Goal: Information Seeking & Learning: Learn about a topic

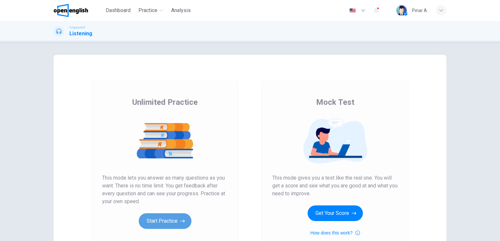
click at [158, 224] on button "Start Practice" at bounding box center [165, 222] width 53 height 16
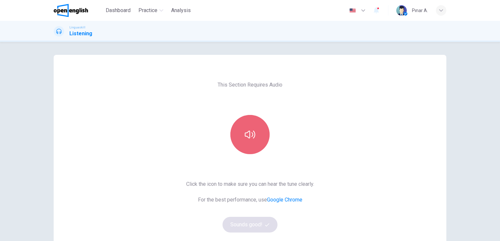
click at [254, 139] on button "button" at bounding box center [249, 134] width 39 height 39
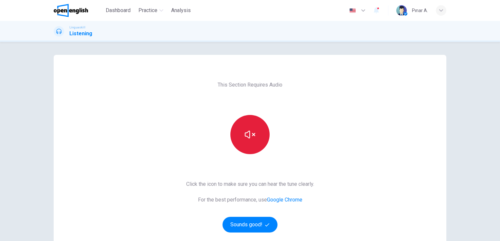
click at [254, 139] on button "button" at bounding box center [249, 134] width 39 height 39
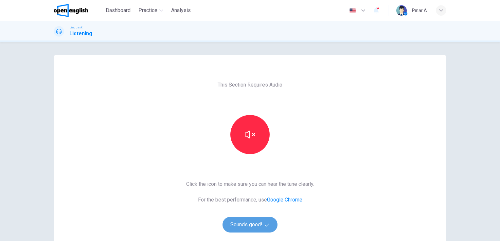
click at [256, 219] on button "Sounds good!" at bounding box center [249, 225] width 55 height 16
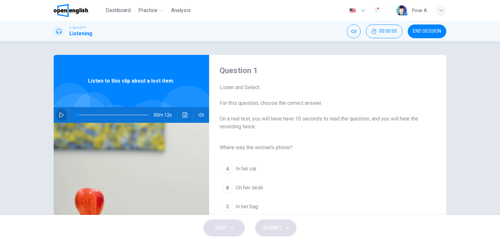
click at [60, 120] on button "button" at bounding box center [61, 115] width 10 height 16
click at [63, 115] on button "button" at bounding box center [61, 115] width 10 height 16
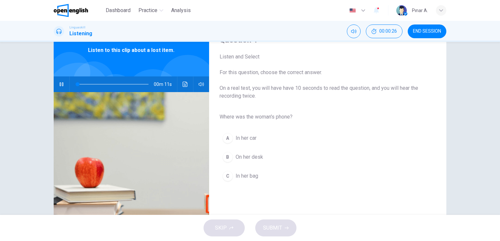
scroll to position [65, 0]
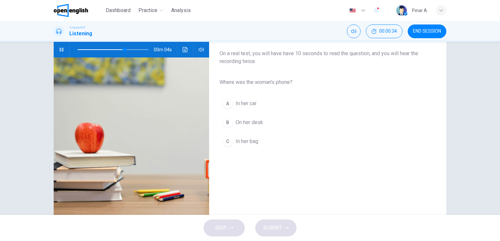
click at [253, 142] on span "In her bag" at bounding box center [247, 142] width 23 height 8
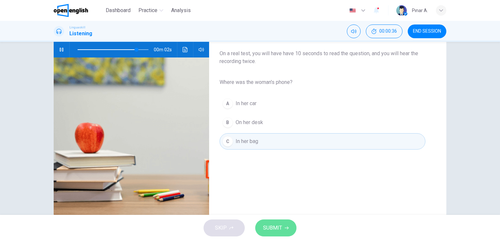
click at [280, 222] on button "SUBMIT" at bounding box center [275, 228] width 41 height 17
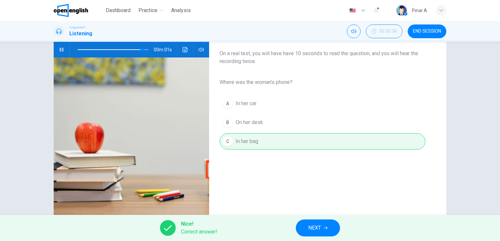
type input "*"
click at [310, 223] on button "NEXT" at bounding box center [318, 228] width 44 height 17
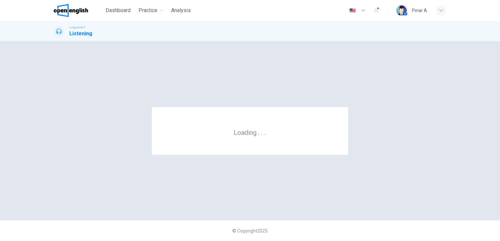
scroll to position [0, 0]
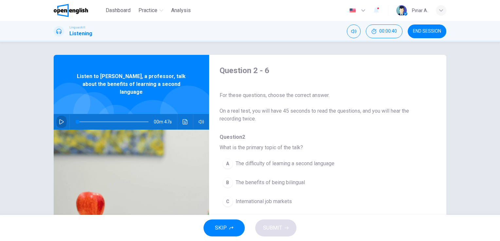
click at [61, 119] on icon "button" at bounding box center [61, 121] width 5 height 5
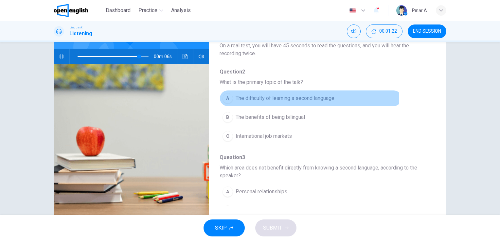
click at [266, 95] on span "The difficulty of learning a second language" at bounding box center [285, 99] width 99 height 8
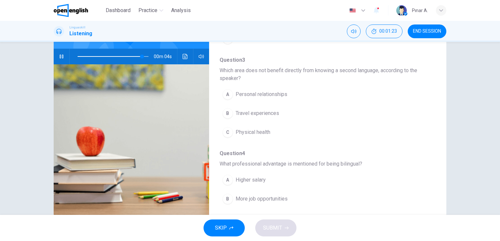
scroll to position [98, 0]
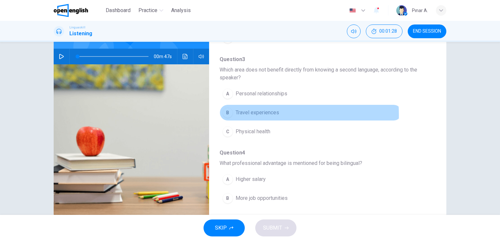
drag, startPoint x: 253, startPoint y: 114, endPoint x: 250, endPoint y: 111, distance: 4.4
click at [253, 114] on span "Travel experiences" at bounding box center [258, 113] width 44 height 8
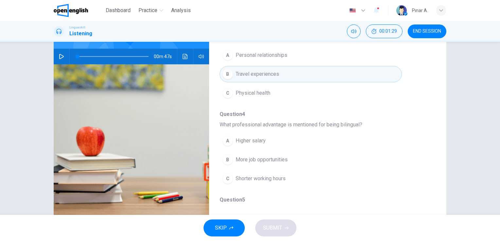
scroll to position [196, 0]
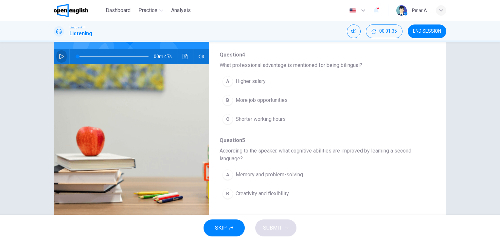
click at [61, 54] on icon "button" at bounding box center [61, 56] width 5 height 5
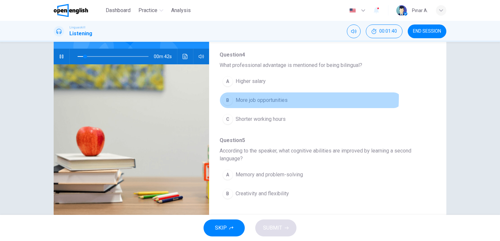
click at [254, 97] on span "More job opportunities" at bounding box center [262, 101] width 52 height 8
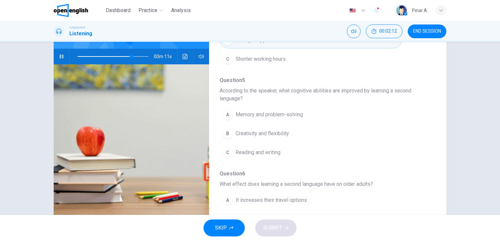
scroll to position [262, 0]
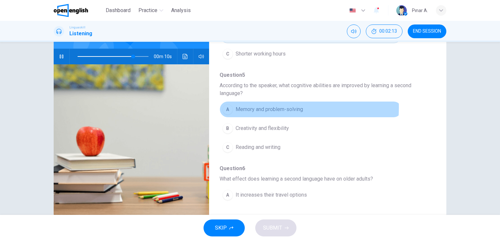
click at [258, 106] on span "Memory and problem-solving" at bounding box center [269, 110] width 67 height 8
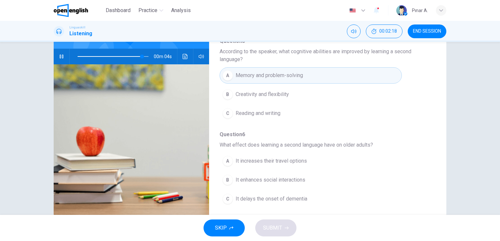
scroll to position [80, 0]
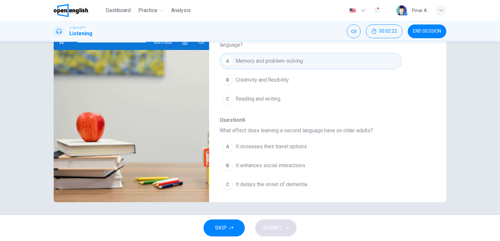
type input "*"
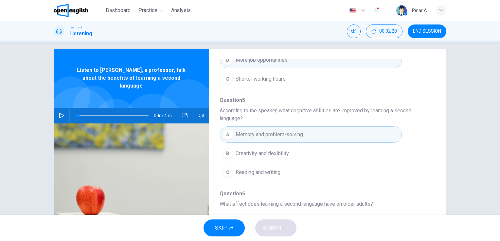
scroll to position [0, 0]
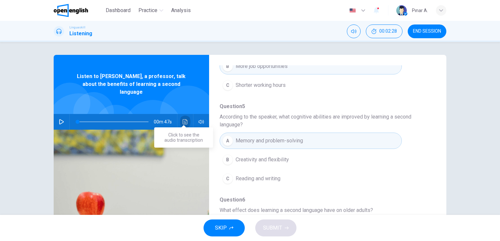
click at [185, 119] on icon "Click to see the audio transcription" at bounding box center [185, 121] width 5 height 5
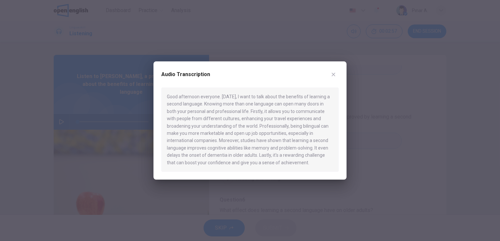
click at [331, 74] on icon "button" at bounding box center [333, 74] width 5 height 5
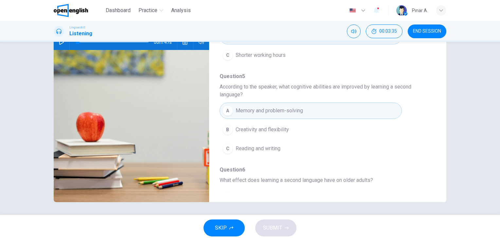
scroll to position [296, 0]
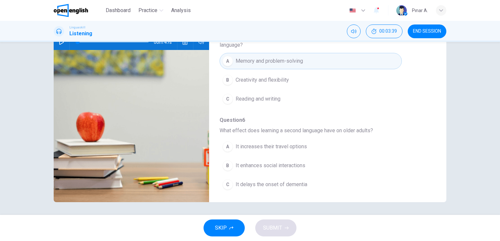
drag, startPoint x: 273, startPoint y: 160, endPoint x: 276, endPoint y: 174, distance: 14.3
click at [276, 174] on div "A It increases their travel options B It enhances social interactions C It dela…" at bounding box center [323, 165] width 206 height 57
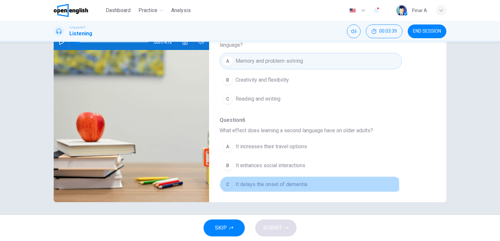
click at [280, 185] on span "It delays the onset of dementia" at bounding box center [272, 185] width 72 height 8
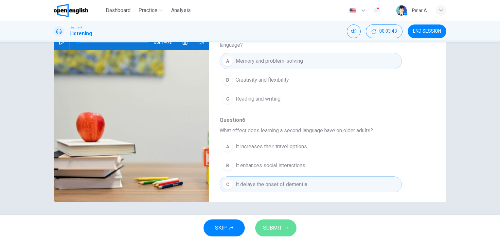
click at [266, 224] on span "SUBMIT" at bounding box center [272, 228] width 19 height 9
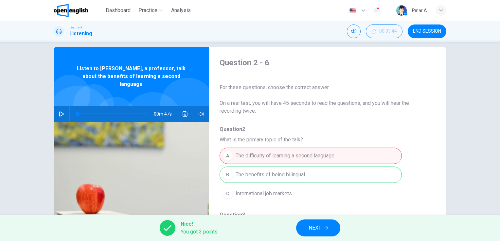
scroll to position [0, 0]
